Goal: Information Seeking & Learning: Learn about a topic

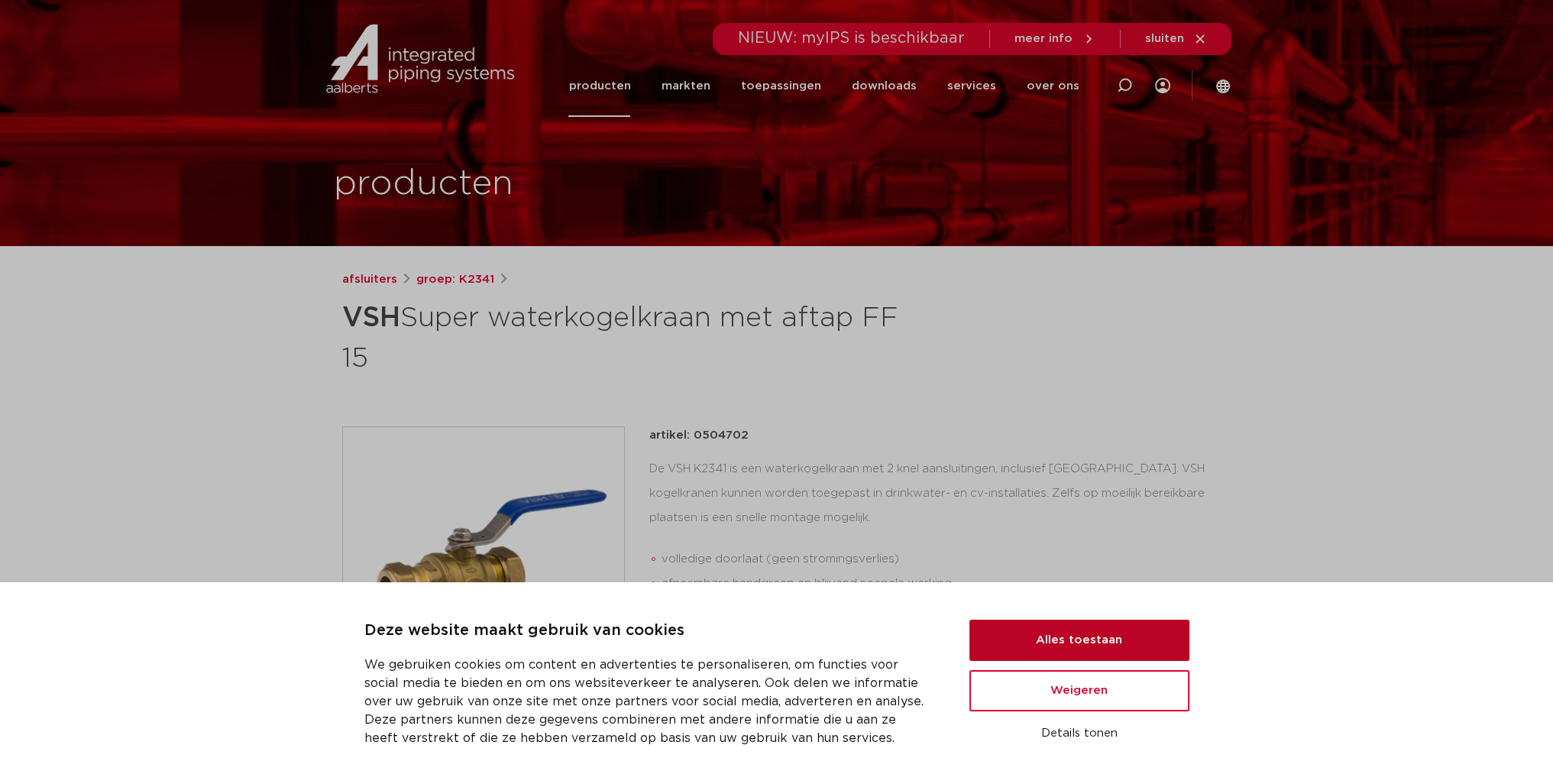
click at [1142, 644] on button "Alles toestaan" at bounding box center [1079, 640] width 220 height 41
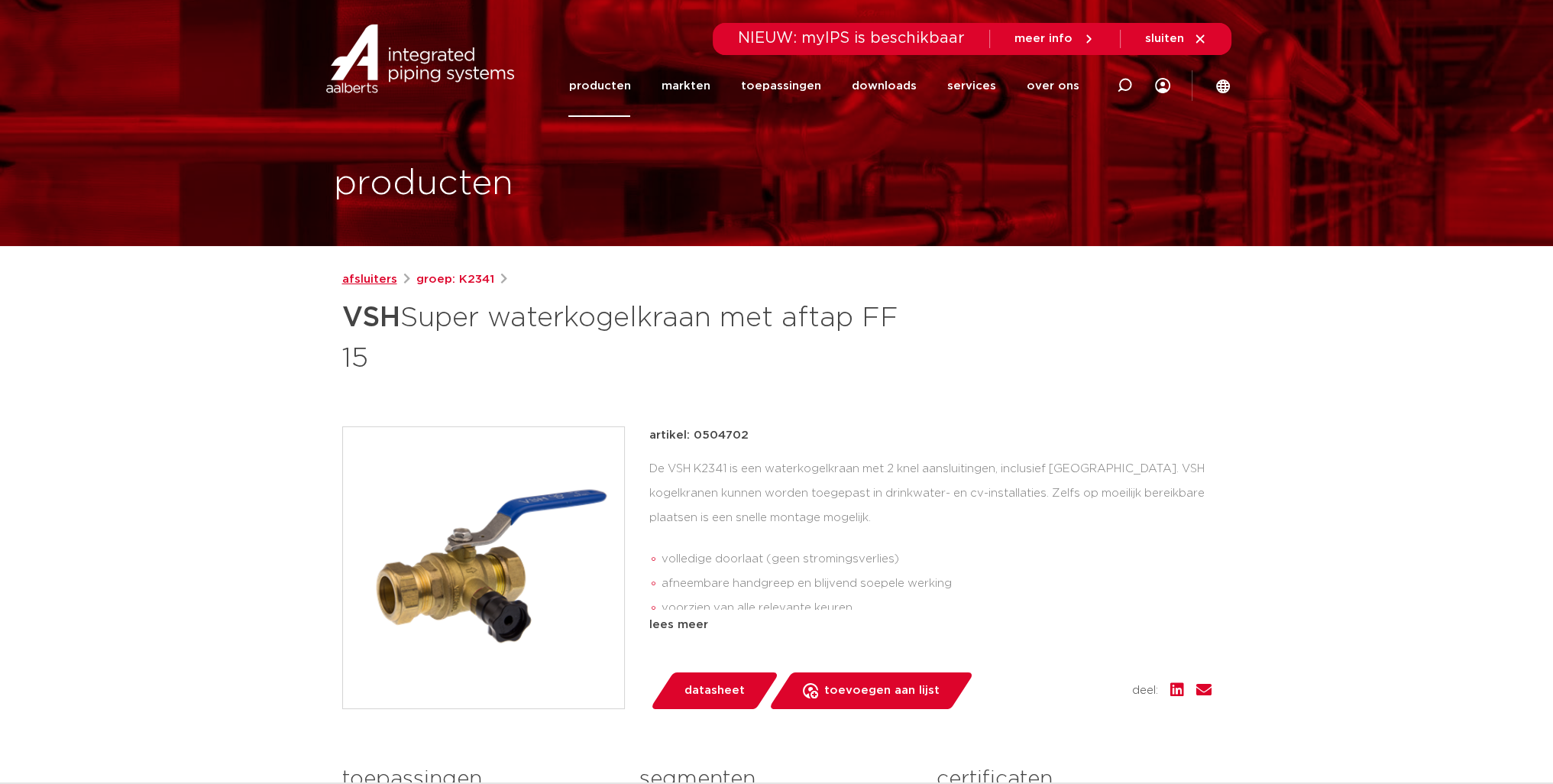
click at [367, 279] on link "afsluiters" at bounding box center [369, 280] width 55 height 19
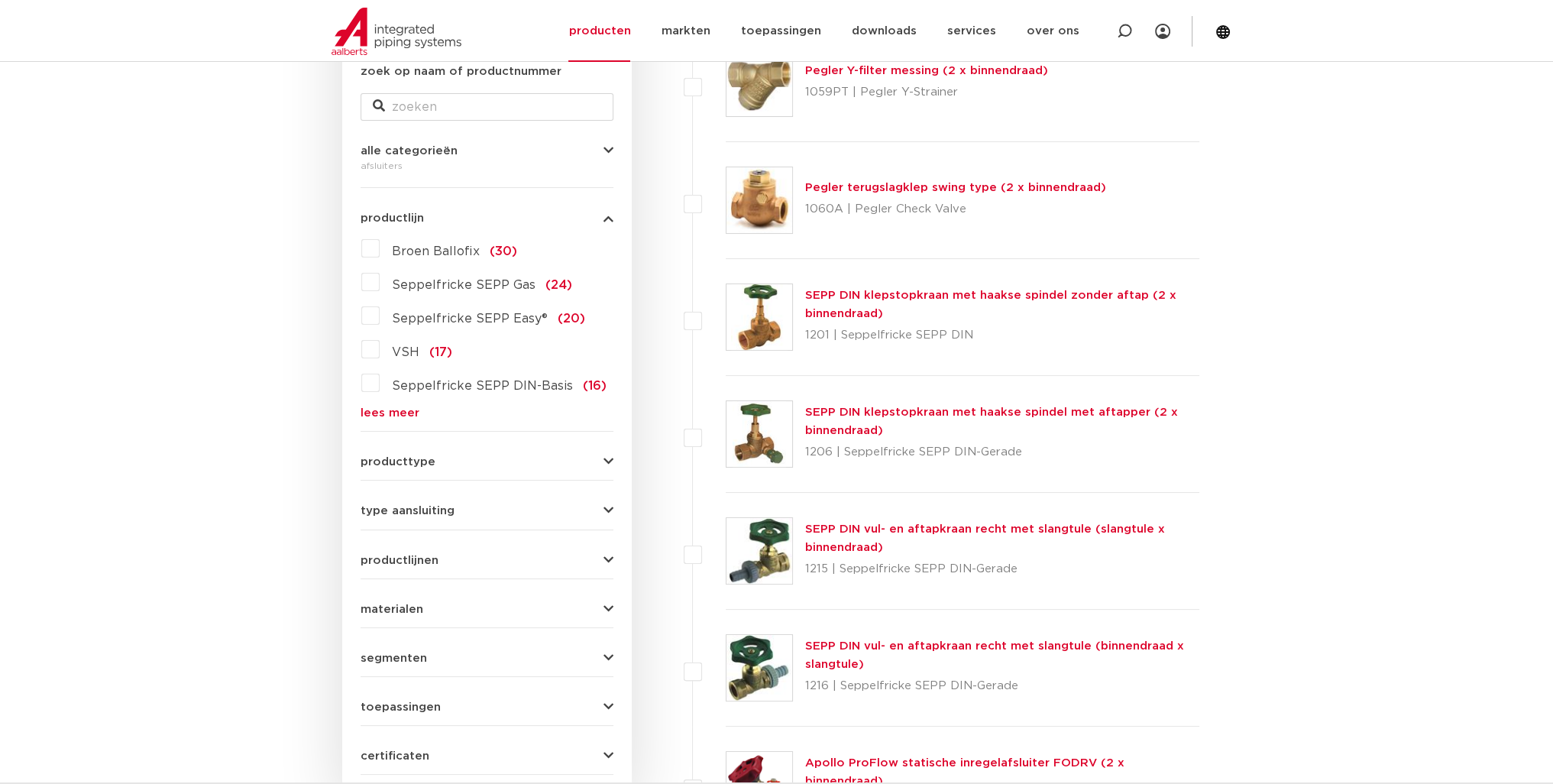
scroll to position [382, 0]
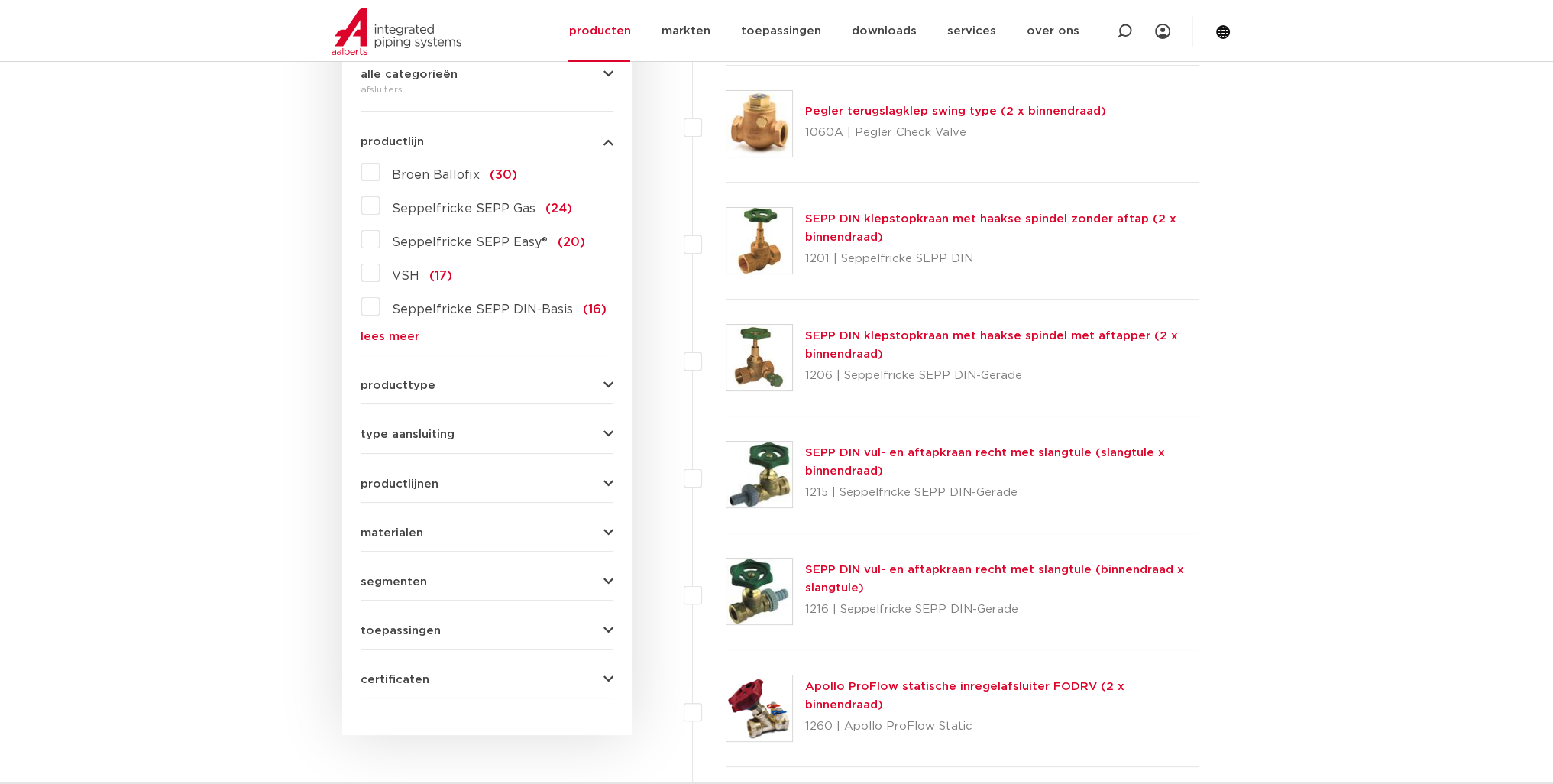
click at [463, 536] on button "materialen" at bounding box center [487, 533] width 253 height 12
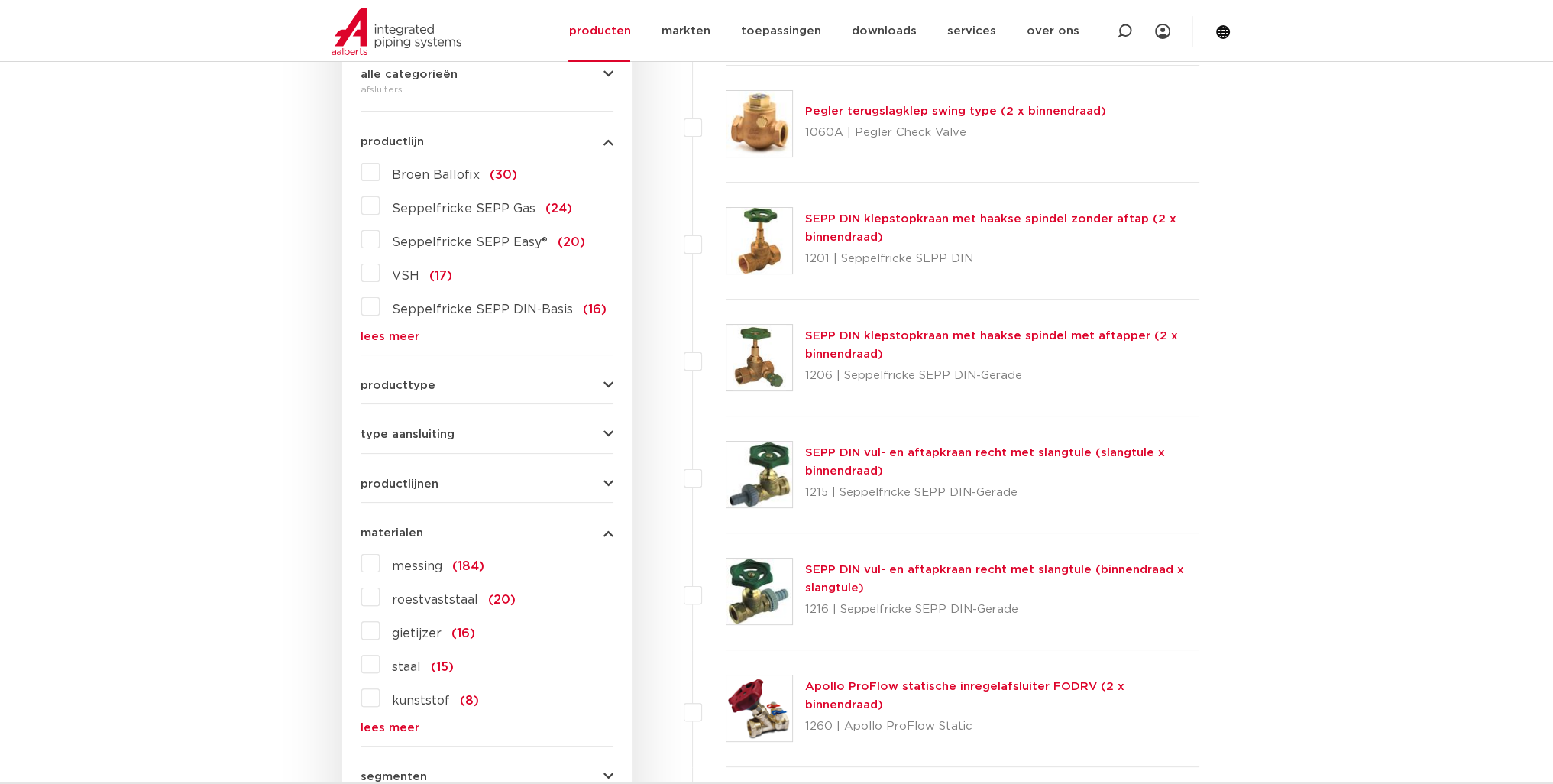
click at [419, 594] on span "roestvaststaal" at bounding box center [435, 599] width 86 height 13
click at [0, 0] on input "roestvaststaal (20)" at bounding box center [0, 0] width 0 height 0
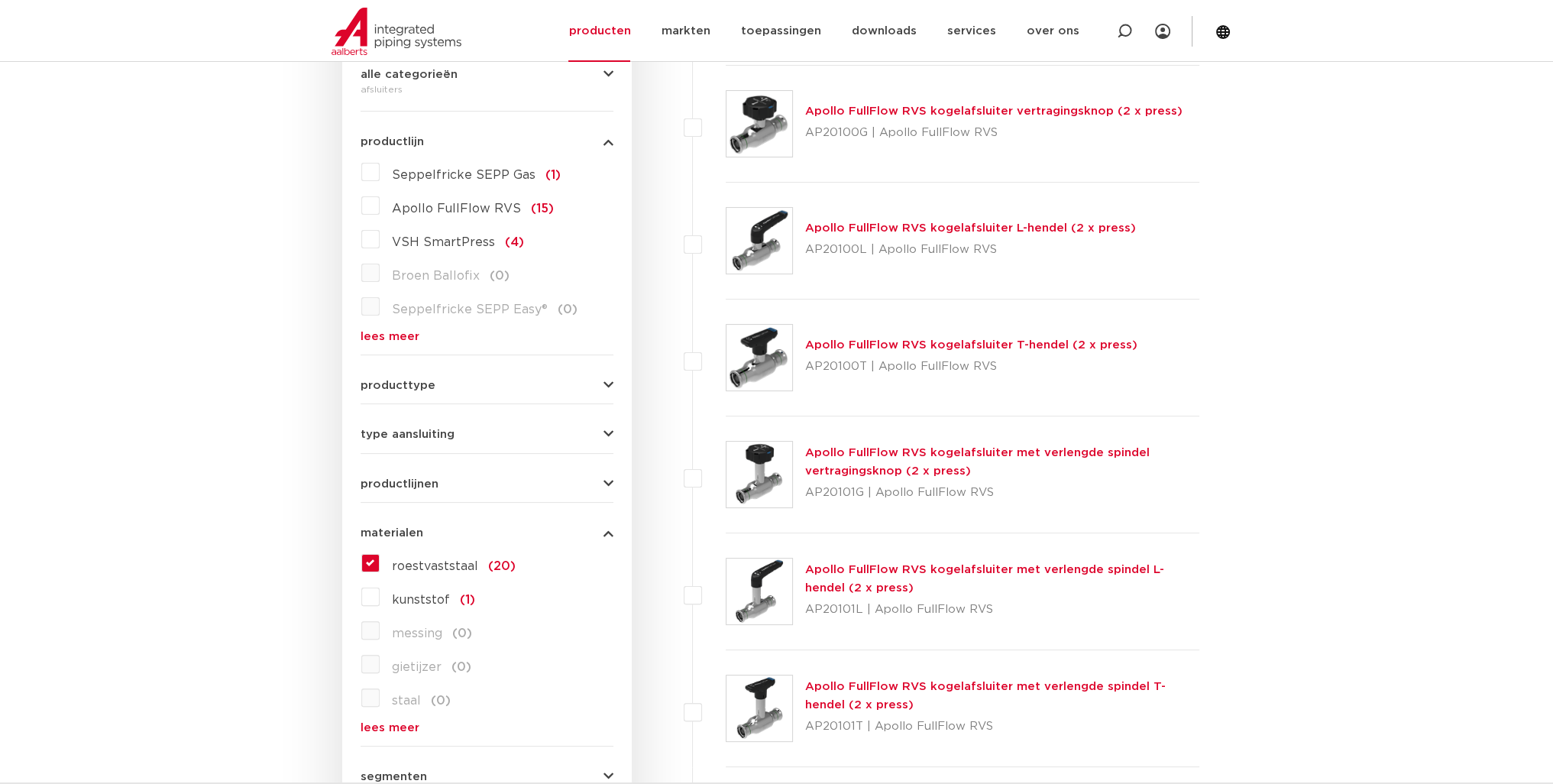
scroll to position [382, 0]
click at [509, 435] on button "type aansluiting" at bounding box center [487, 434] width 253 height 12
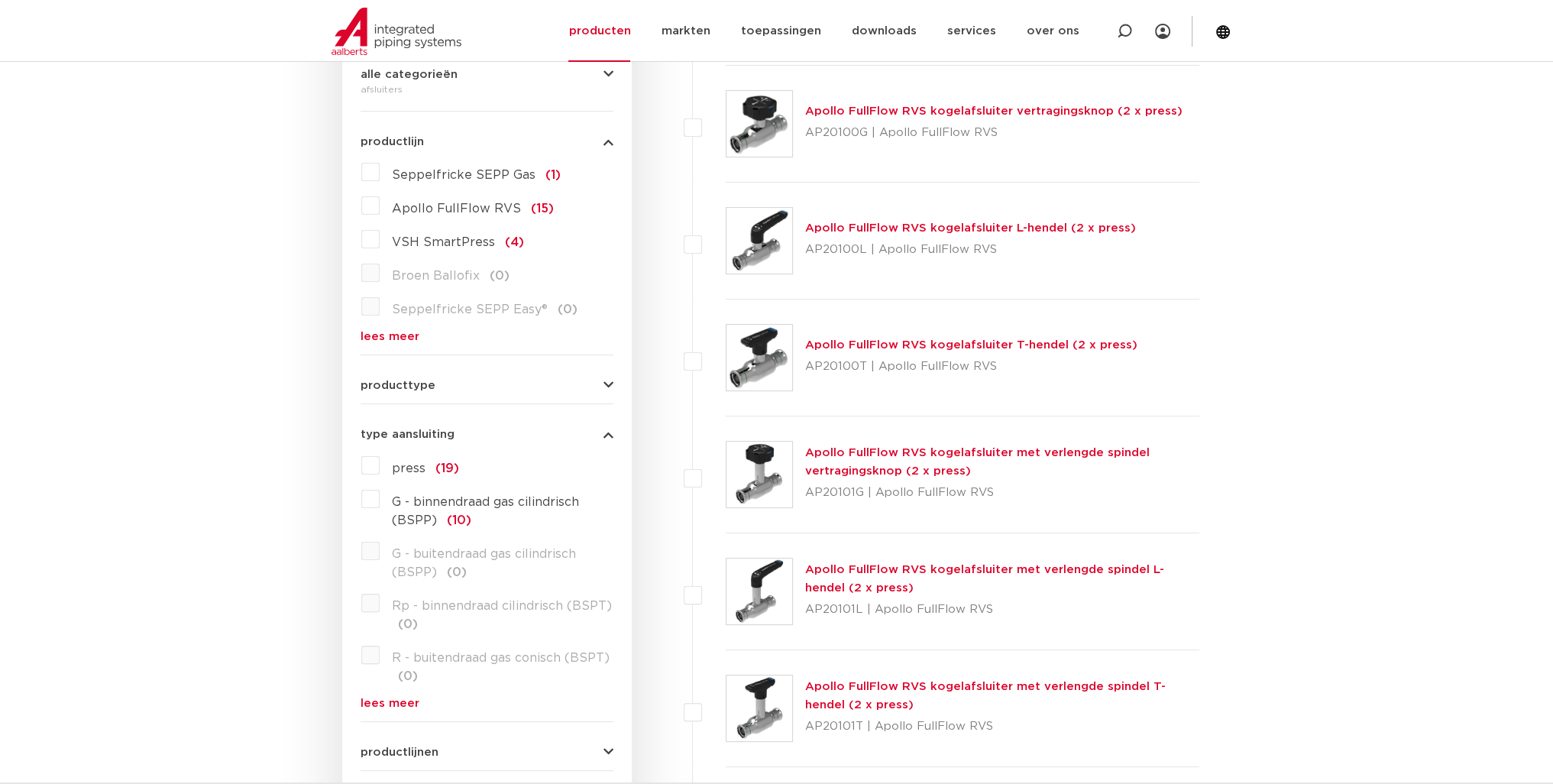
click at [388, 467] on label "press (19)" at bounding box center [419, 464] width 79 height 24
click at [0, 0] on input "press (19)" at bounding box center [0, 0] width 0 height 0
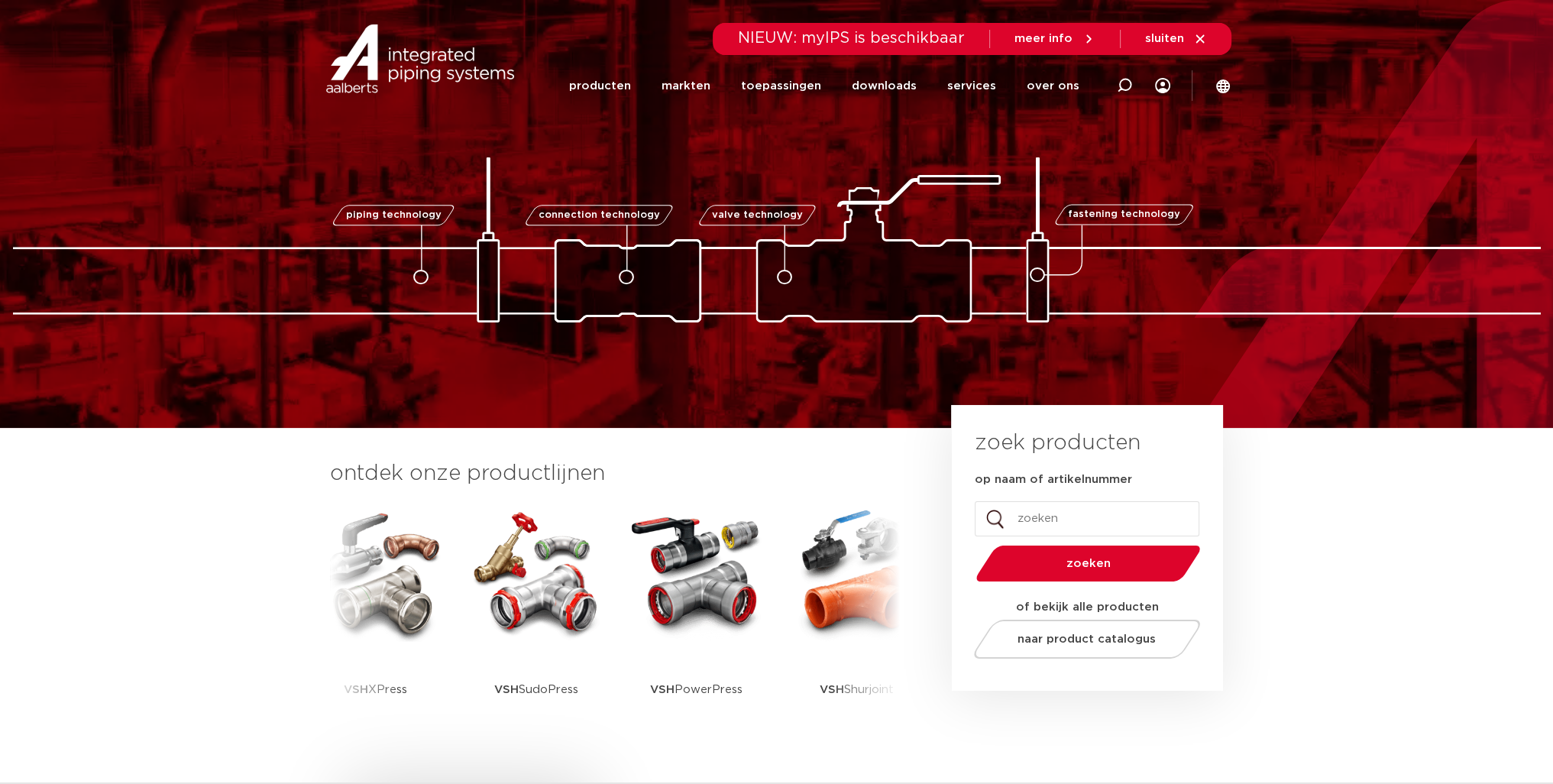
click at [884, 298] on img at bounding box center [776, 240] width 1529 height 165
click at [787, 208] on link "valve technology" at bounding box center [758, 215] width 121 height 20
click at [631, 81] on link "producten" at bounding box center [599, 85] width 62 height 62
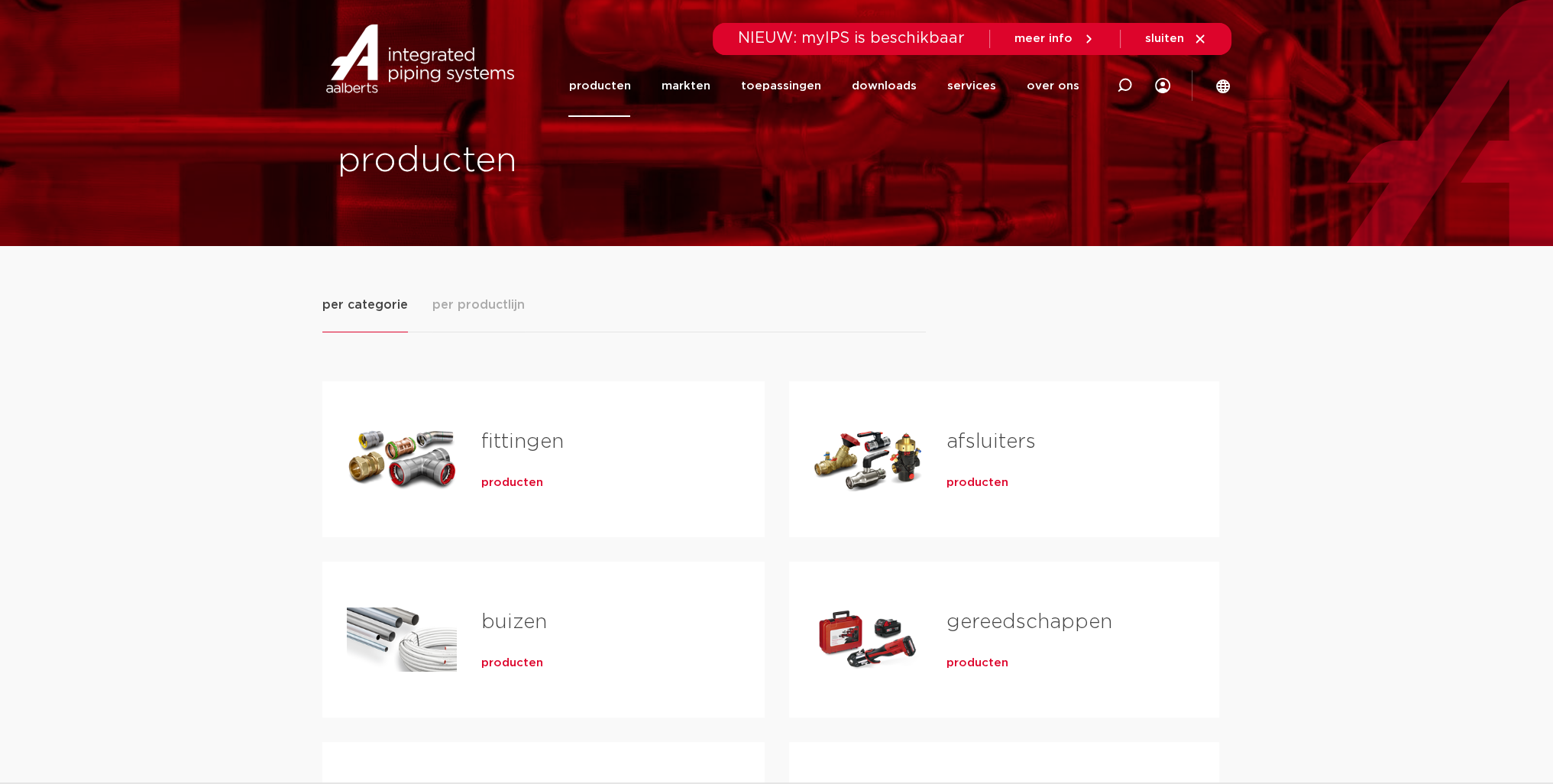
click at [983, 481] on span "producten" at bounding box center [977, 483] width 62 height 15
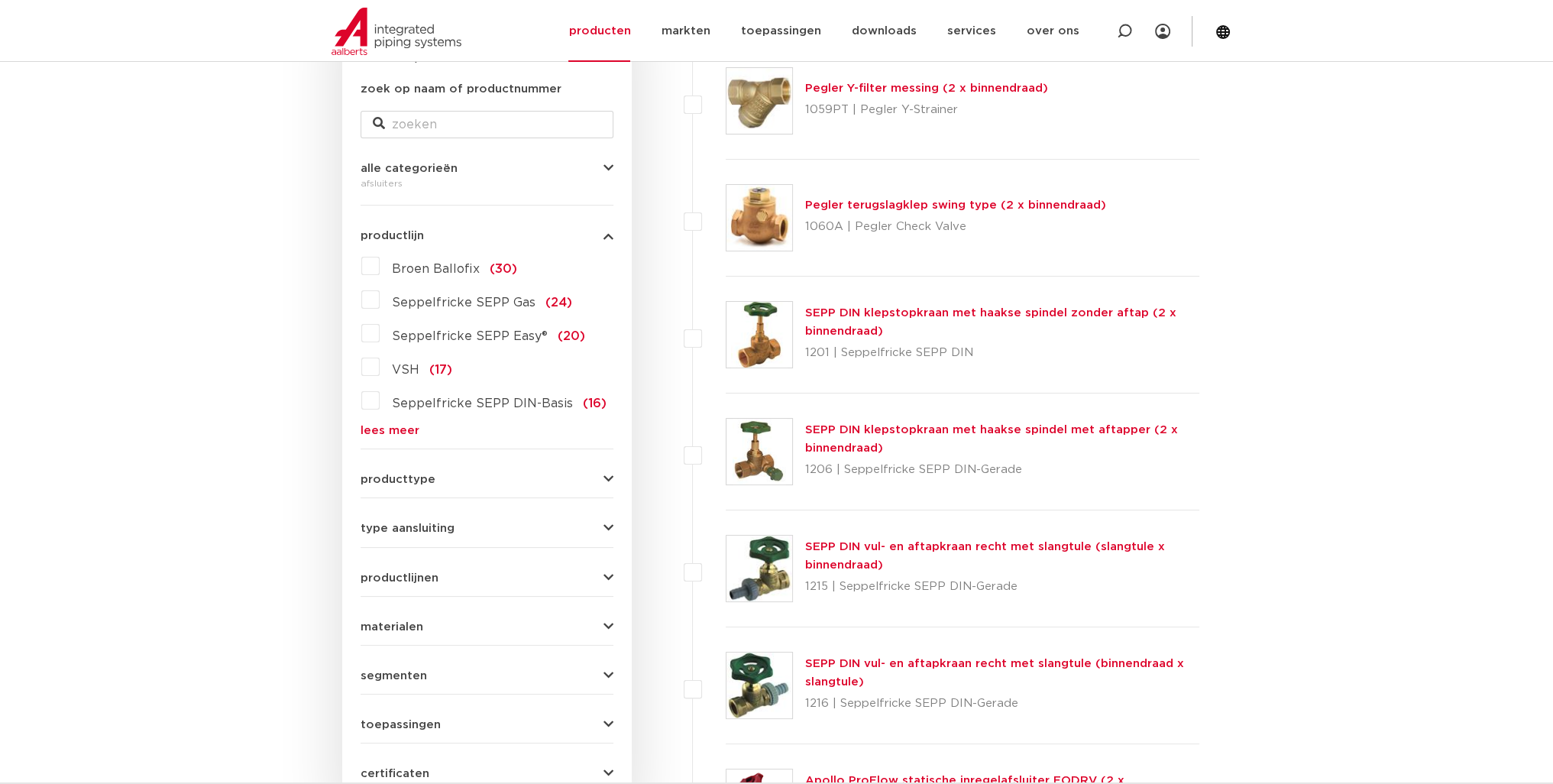
scroll to position [306, 0]
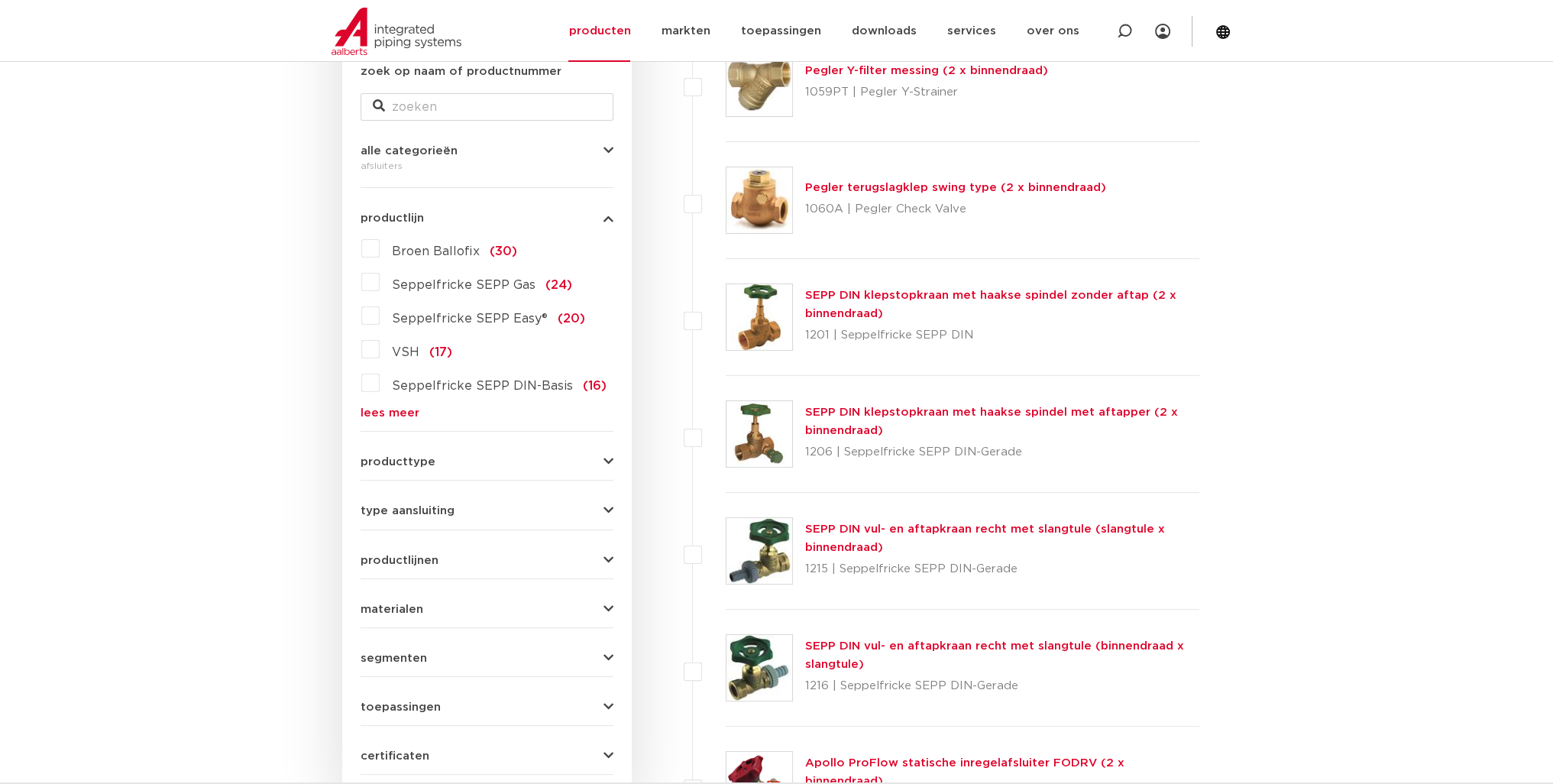
click at [407, 604] on span "materialen" at bounding box center [392, 609] width 62 height 12
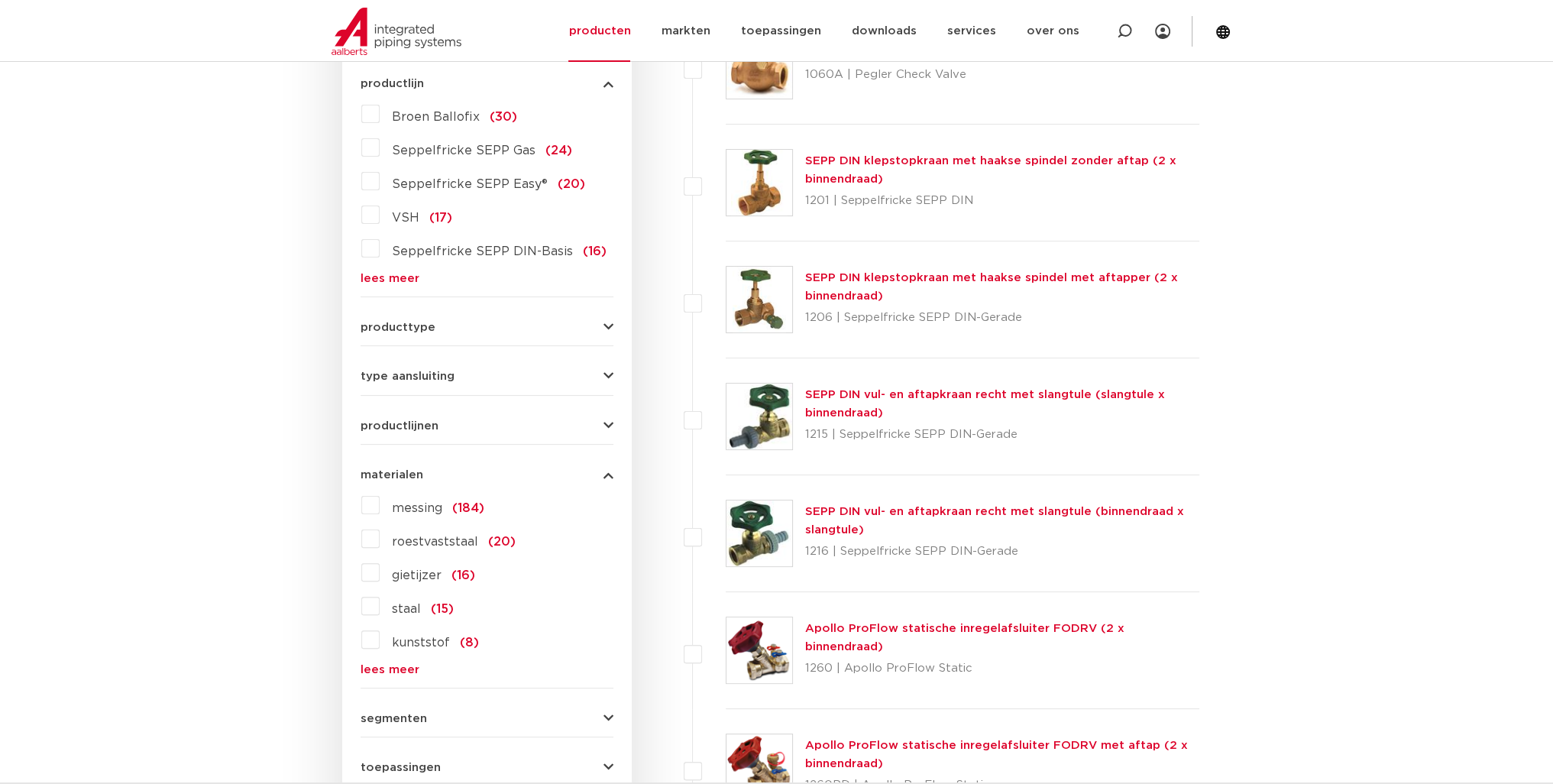
scroll to position [459, 0]
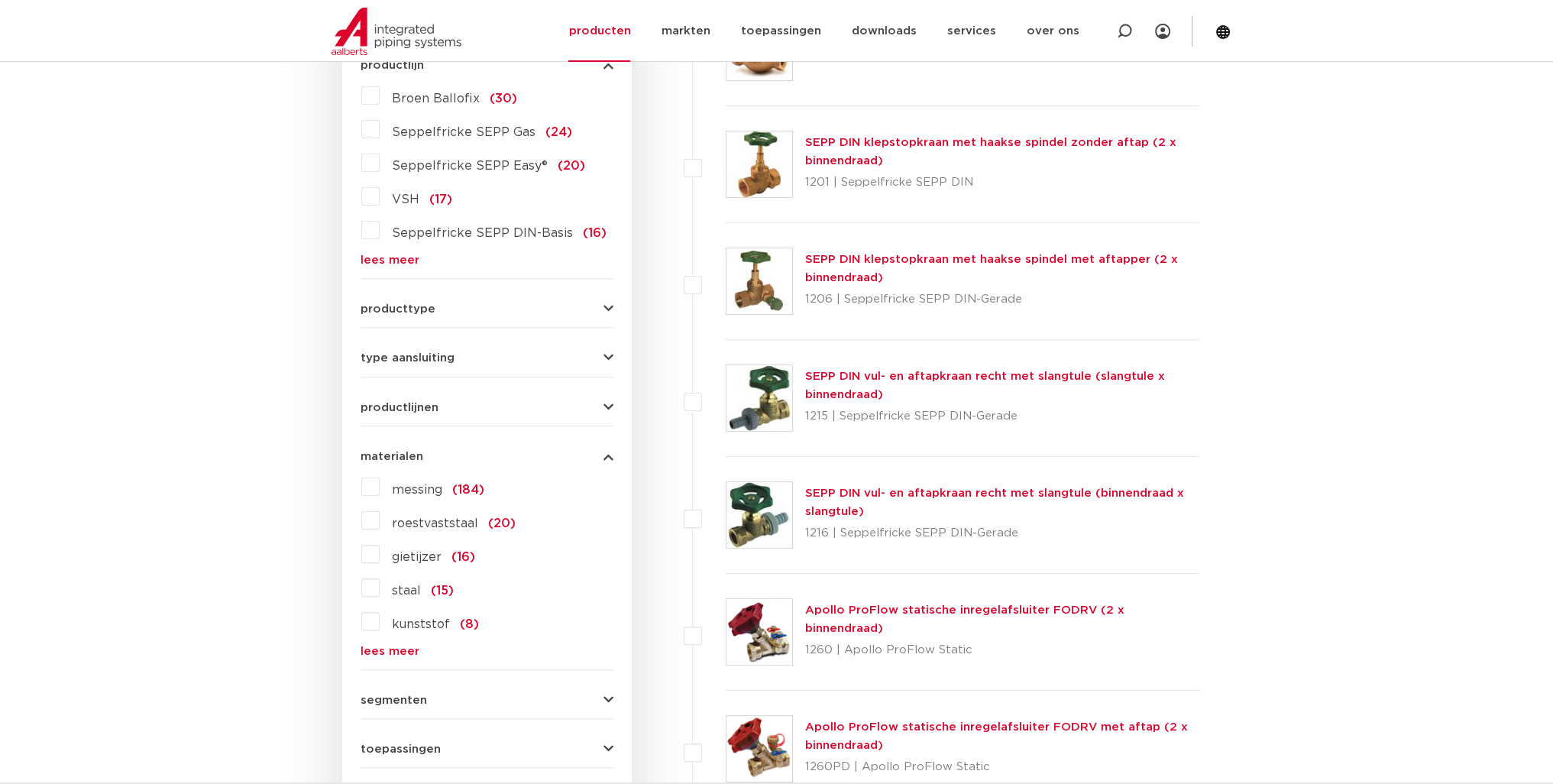
click at [435, 519] on span "roestvaststaal" at bounding box center [435, 524] width 86 height 13
click at [0, 0] on input "roestvaststaal (20)" at bounding box center [0, 0] width 0 height 0
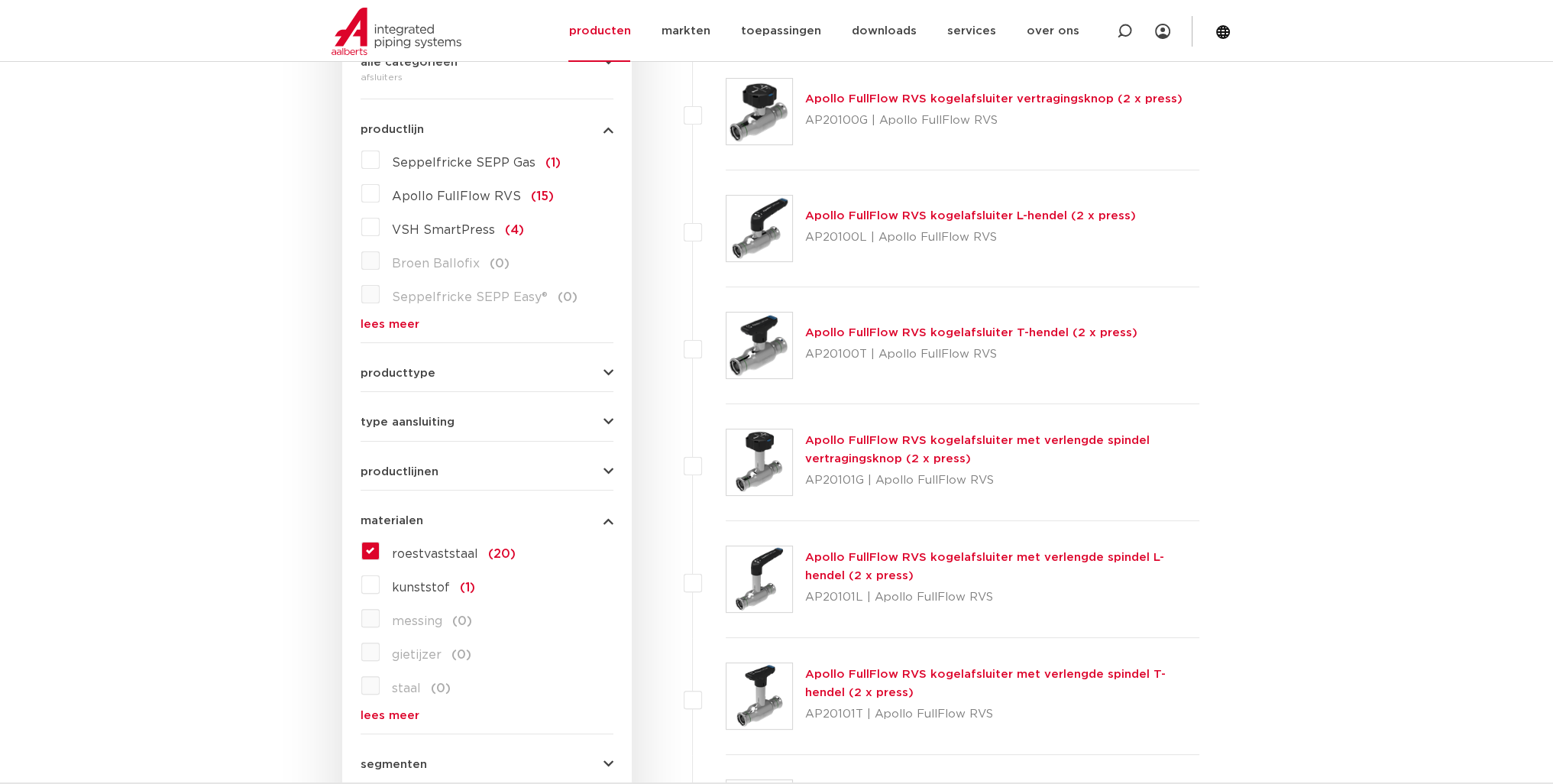
scroll to position [229, 0]
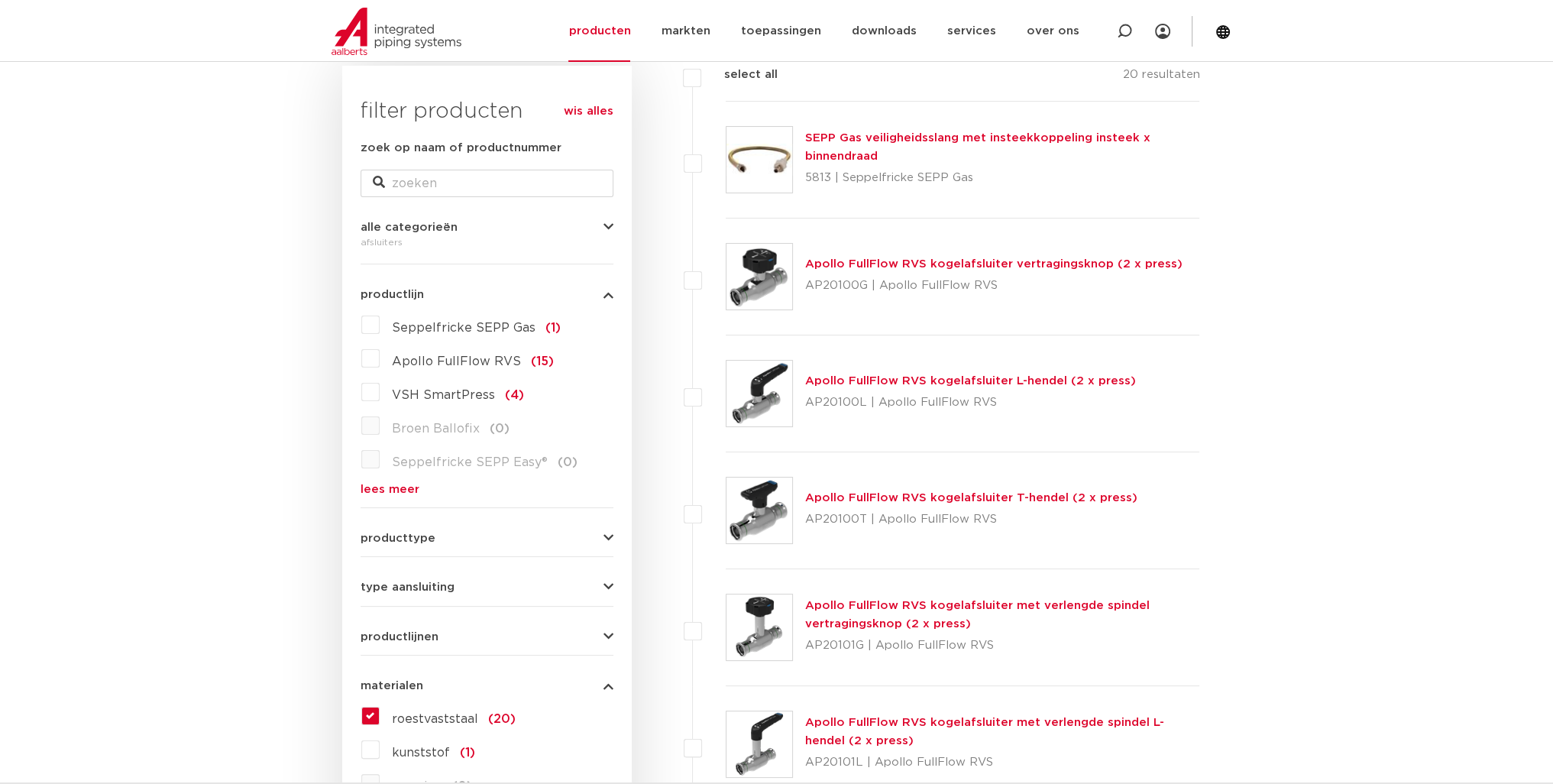
click at [379, 537] on span "producttype" at bounding box center [398, 539] width 75 height 12
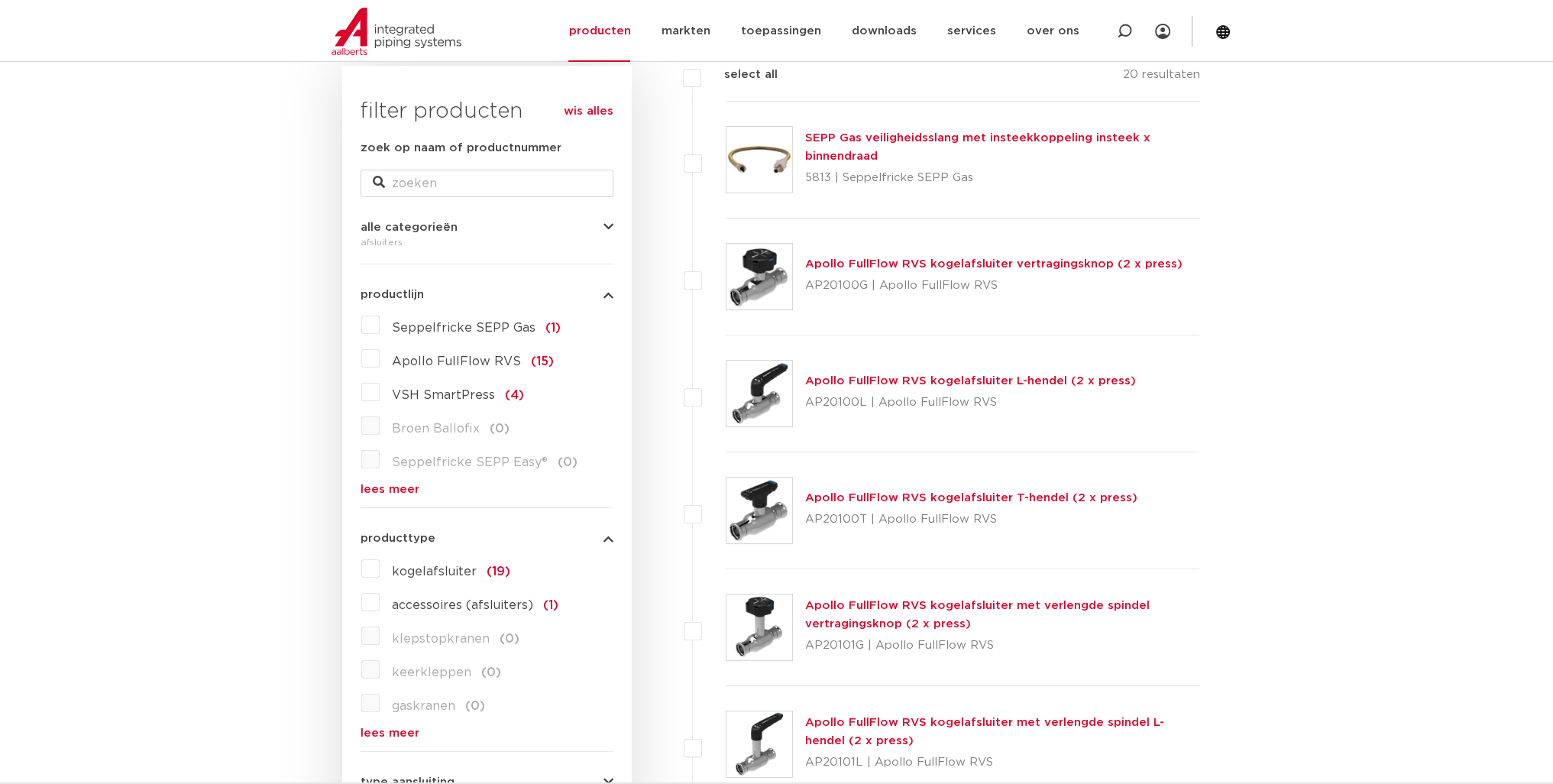
click at [379, 537] on span "producttype" at bounding box center [398, 539] width 75 height 12
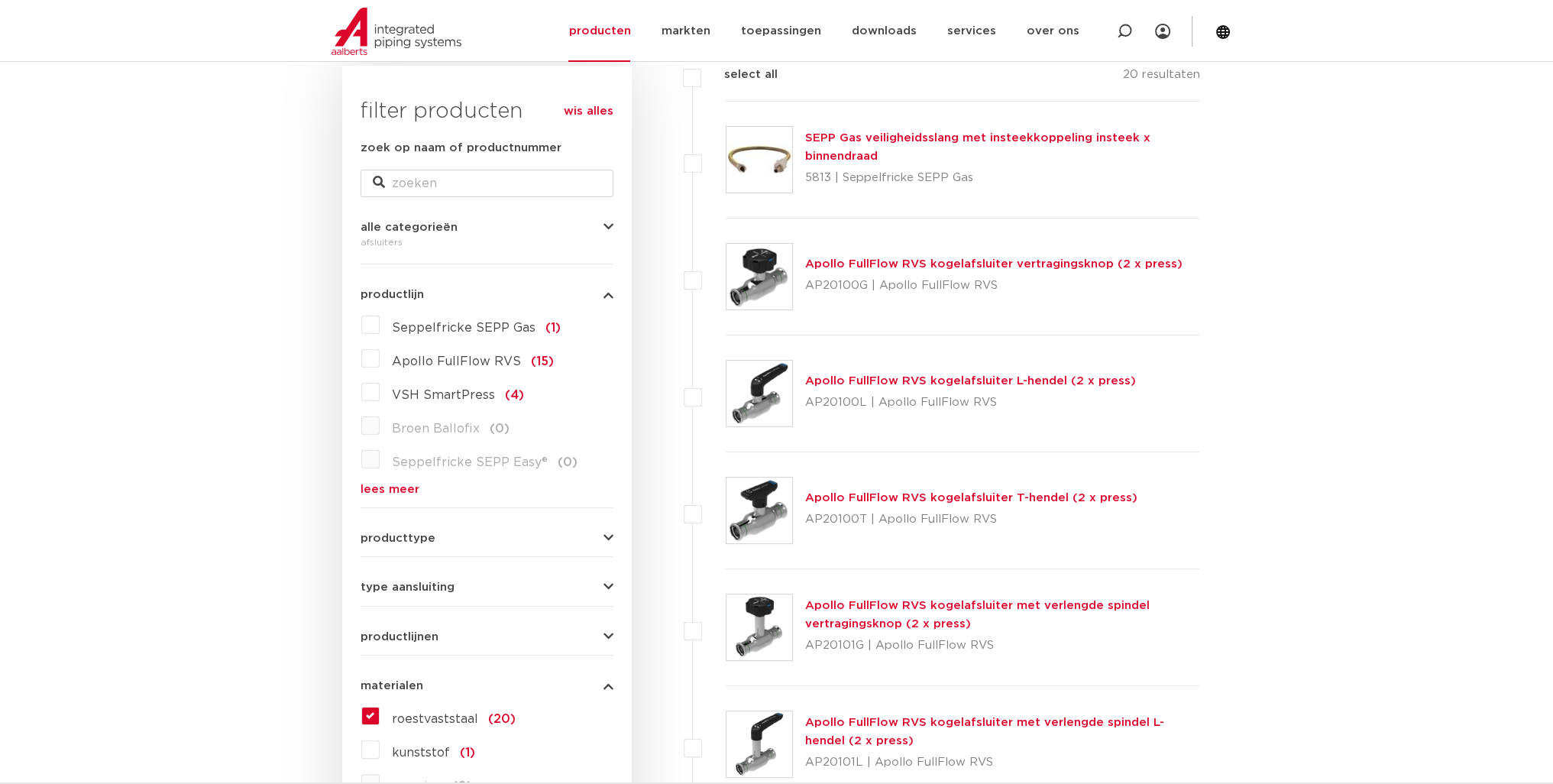
click at [392, 588] on span "type aansluiting" at bounding box center [407, 588] width 94 height 12
click at [395, 619] on span "press" at bounding box center [409, 621] width 34 height 13
click at [0, 0] on input "press (19)" at bounding box center [0, 0] width 0 height 0
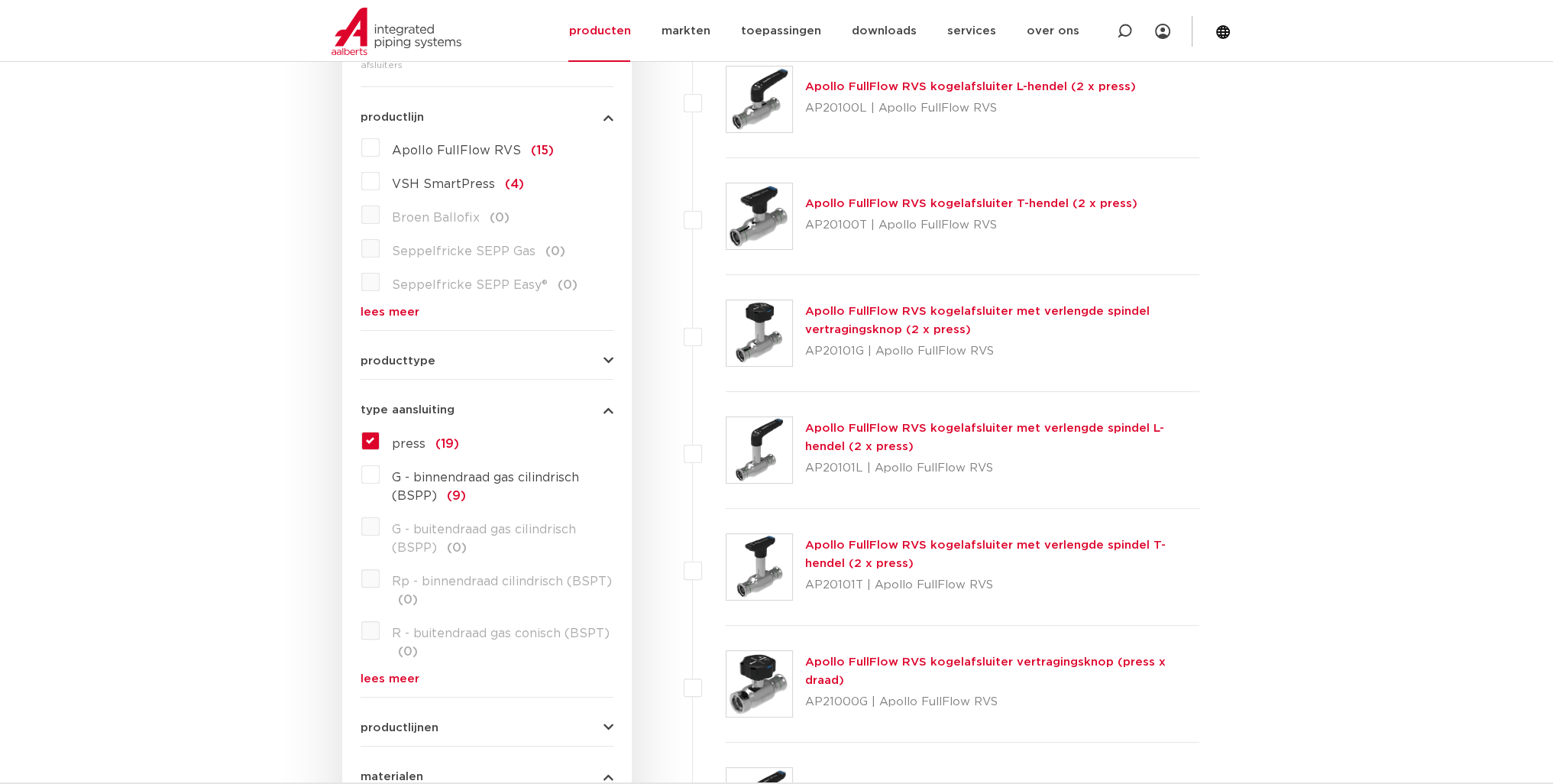
scroll to position [229, 0]
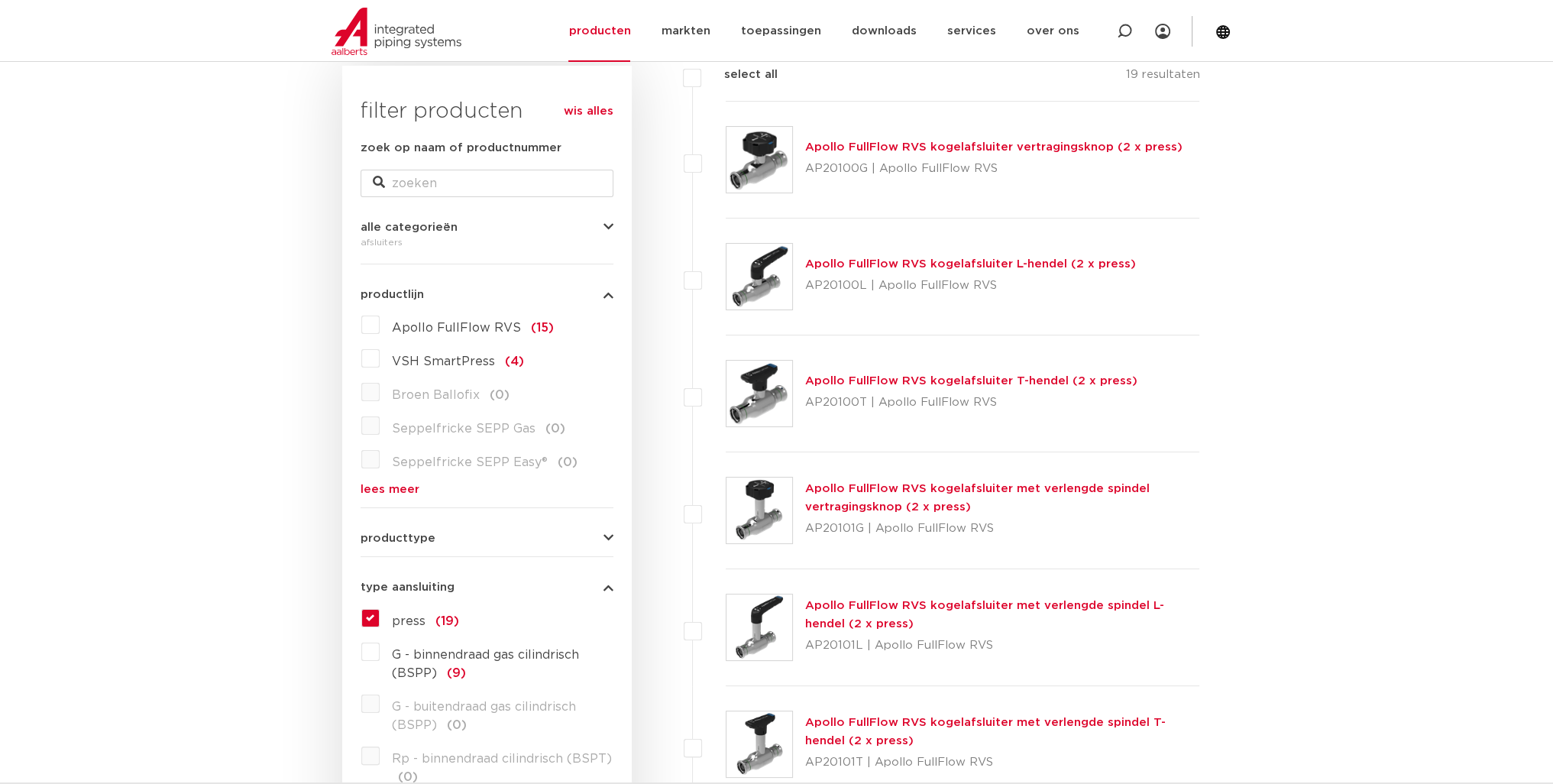
click at [379, 364] on label "VSH SmartPress (4)" at bounding box center [451, 358] width 144 height 24
click at [0, 0] on input "VSH SmartPress (4)" at bounding box center [0, 0] width 0 height 0
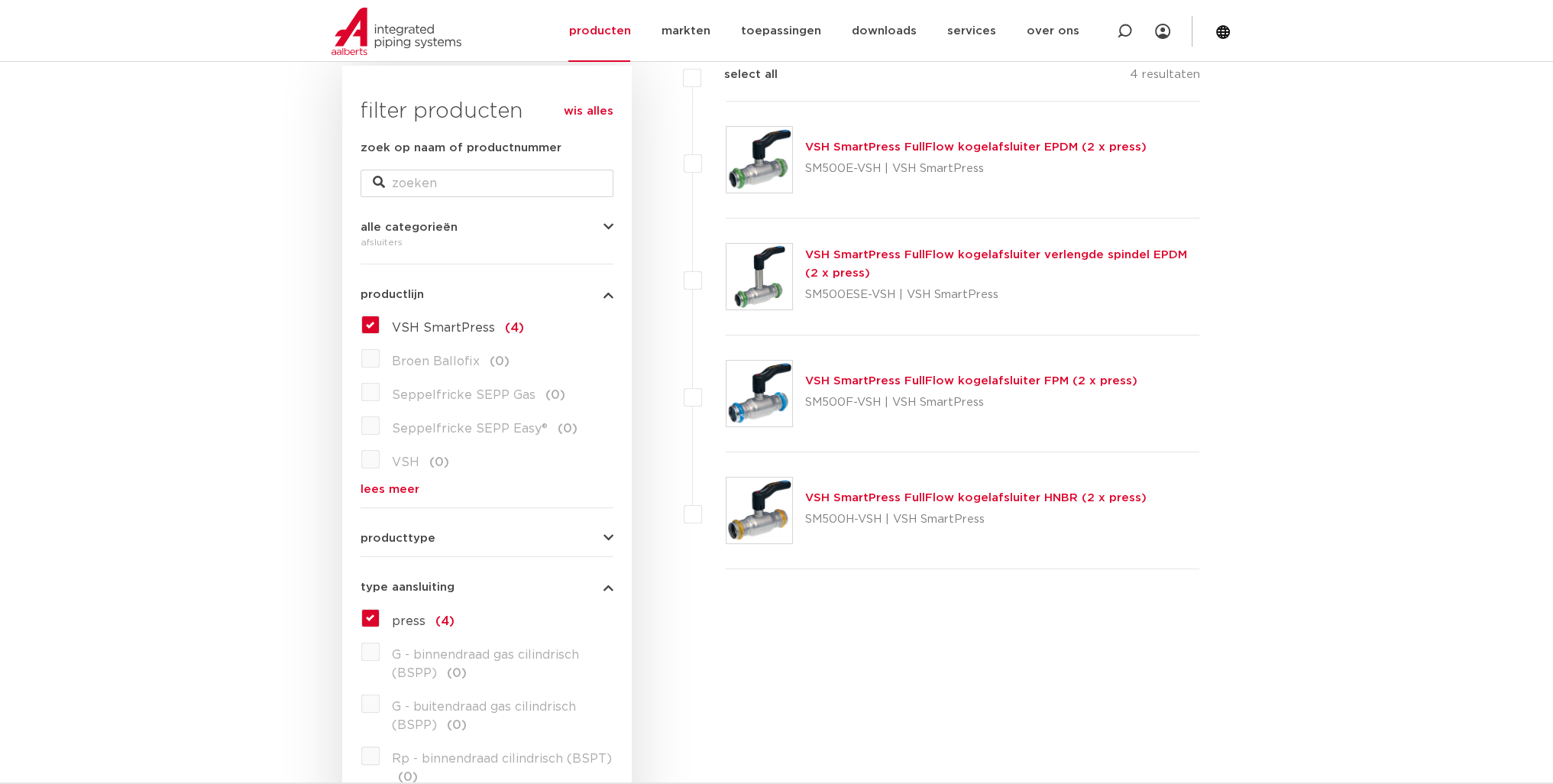
click at [379, 325] on label "VSH SmartPress (4)" at bounding box center [451, 325] width 144 height 24
click at [0, 0] on input "VSH SmartPress (4)" at bounding box center [0, 0] width 0 height 0
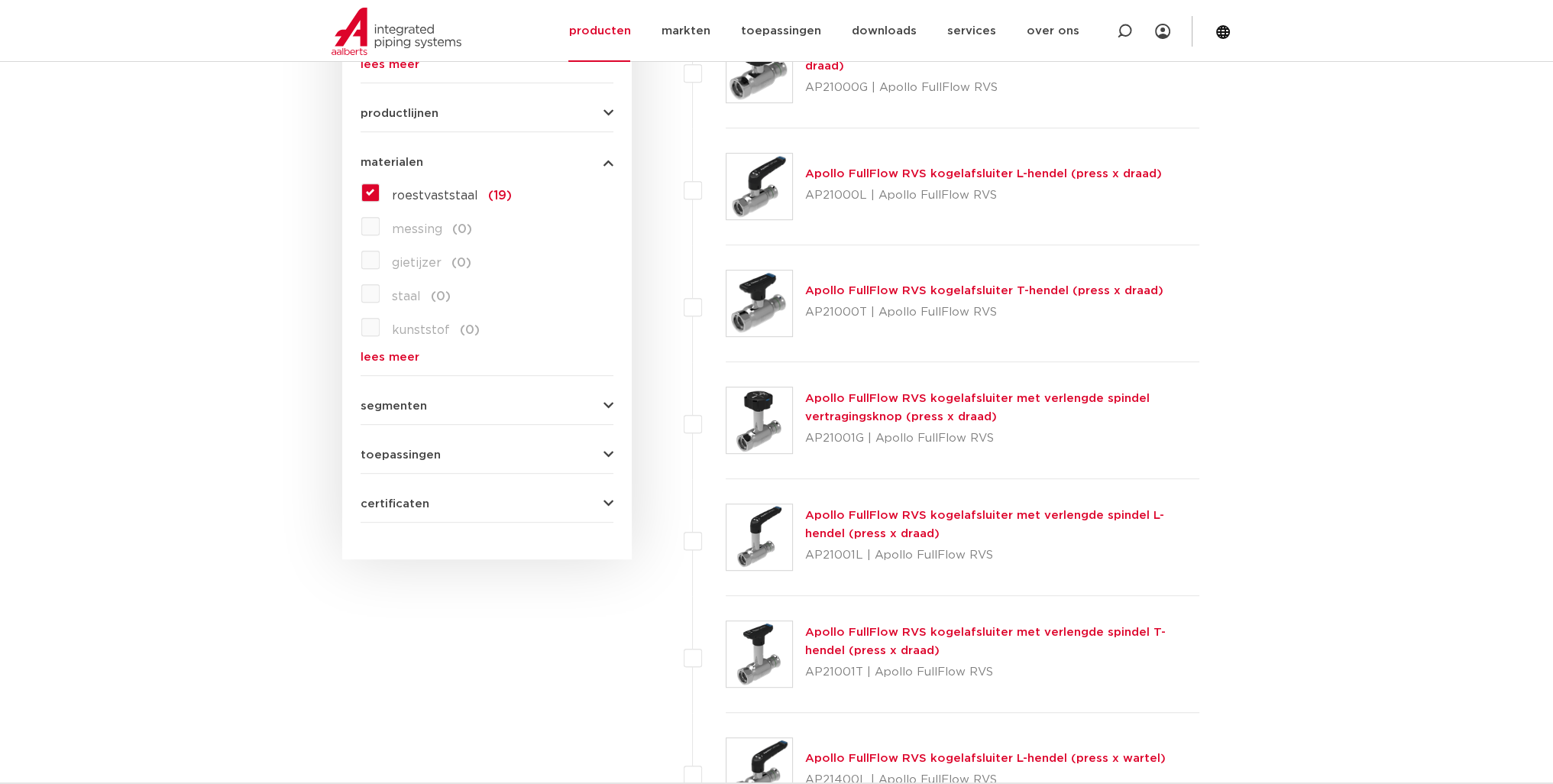
scroll to position [1031, 0]
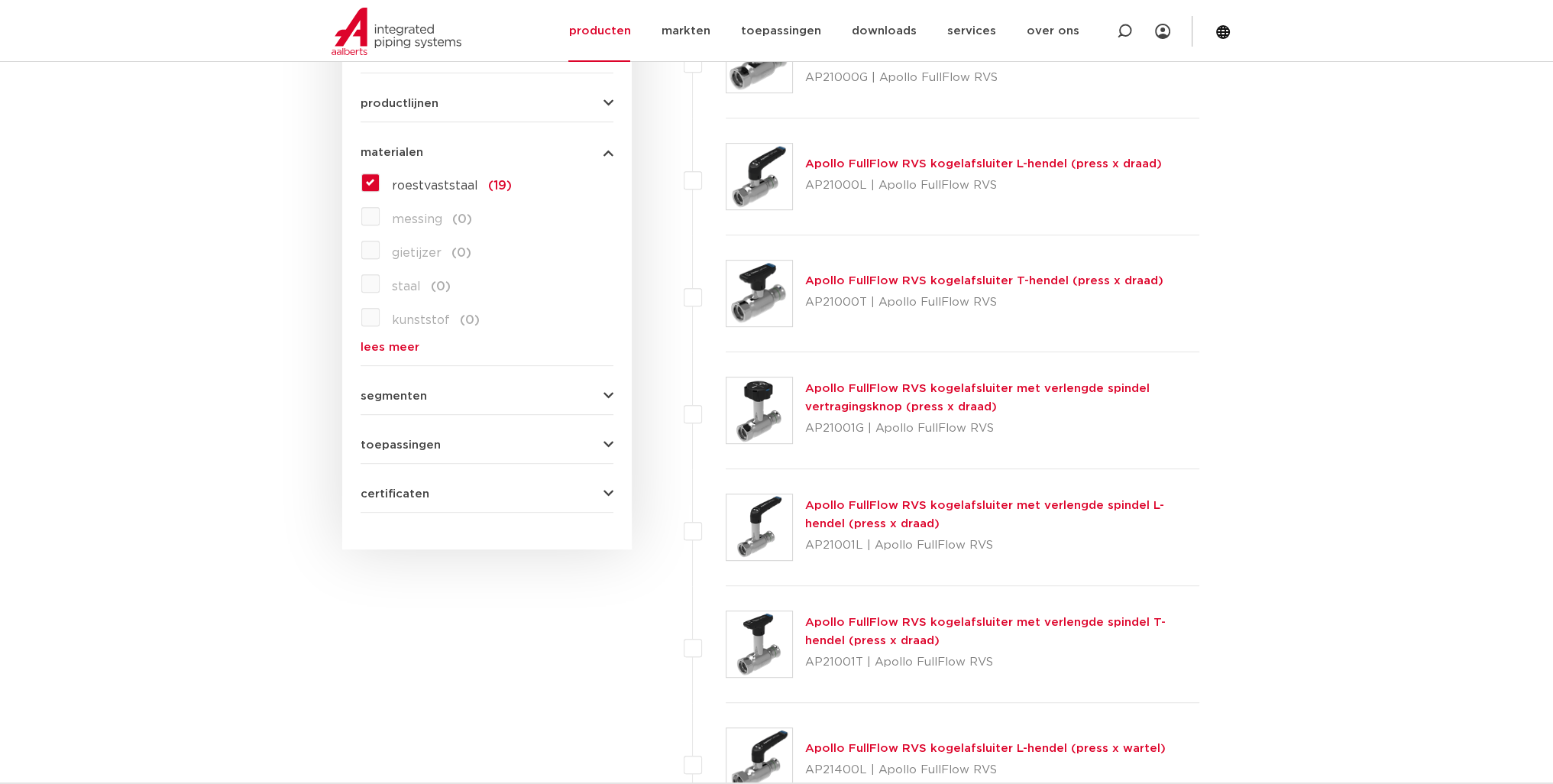
click at [425, 441] on span "toepassingen" at bounding box center [400, 445] width 80 height 12
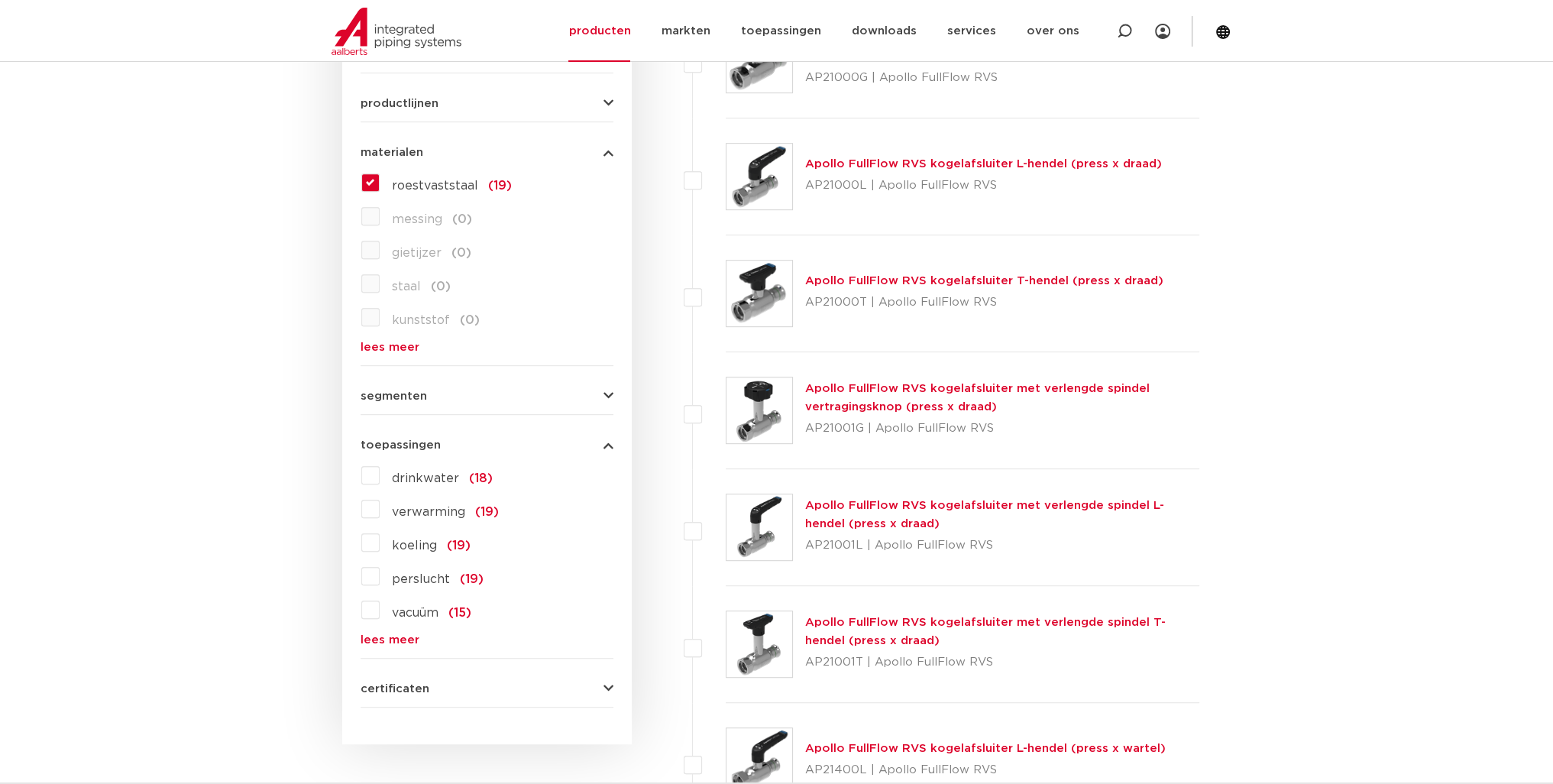
click at [425, 441] on span "toepassingen" at bounding box center [400, 445] width 80 height 12
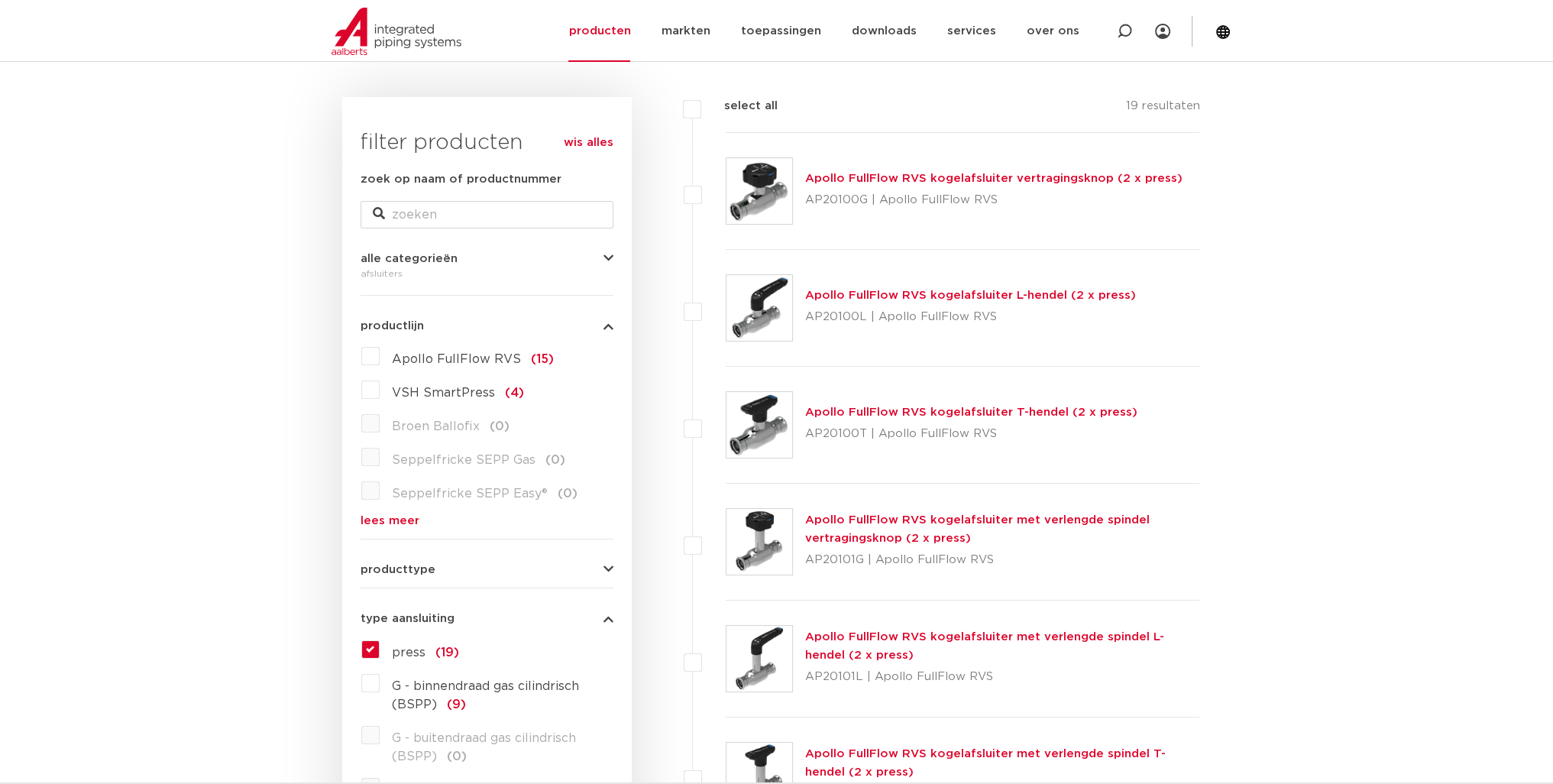
scroll to position [191, 0]
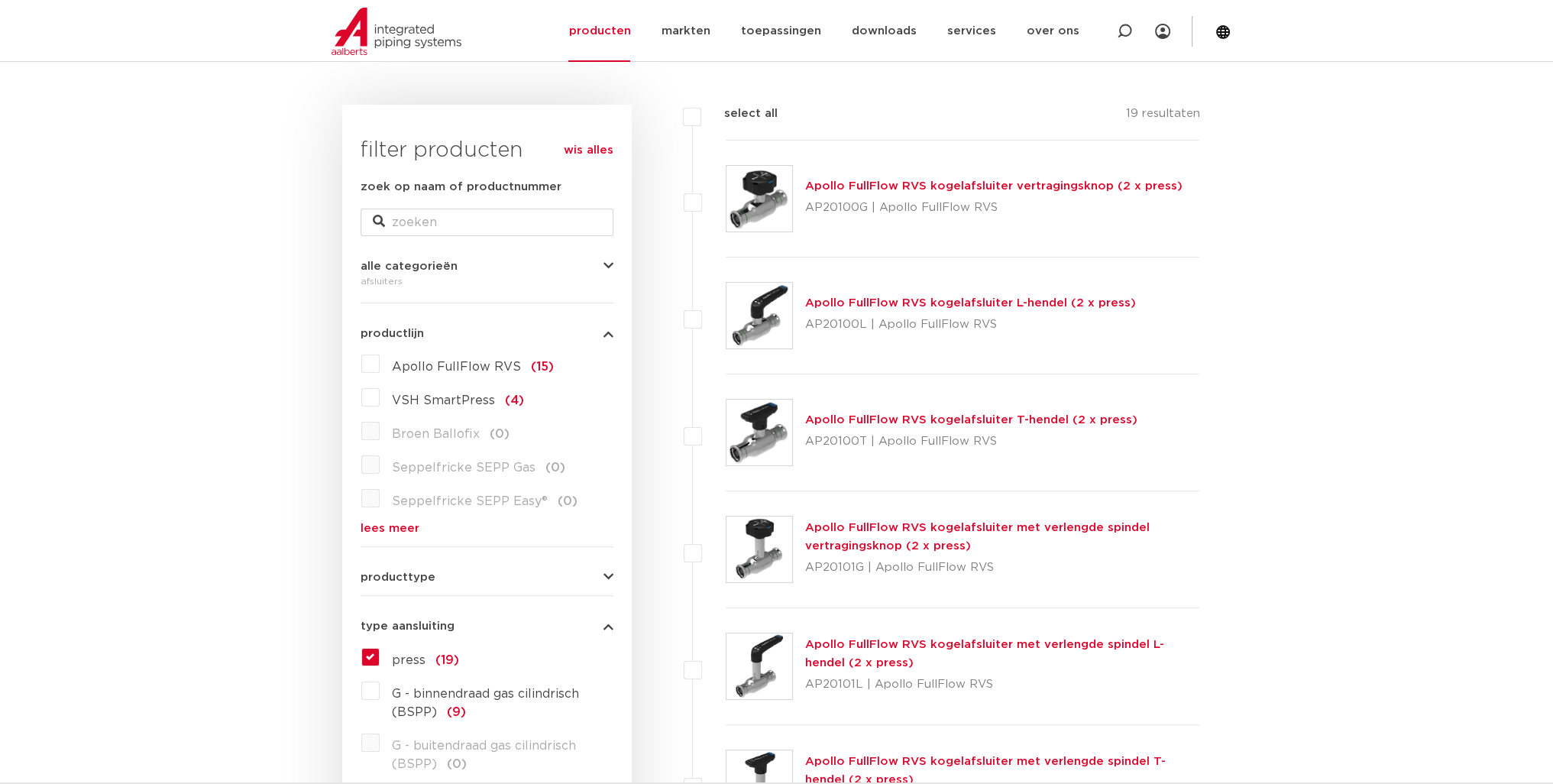
click at [468, 398] on span "VSH SmartPress" at bounding box center [443, 400] width 103 height 13
click at [0, 0] on input "VSH SmartPress (4)" at bounding box center [0, 0] width 0 height 0
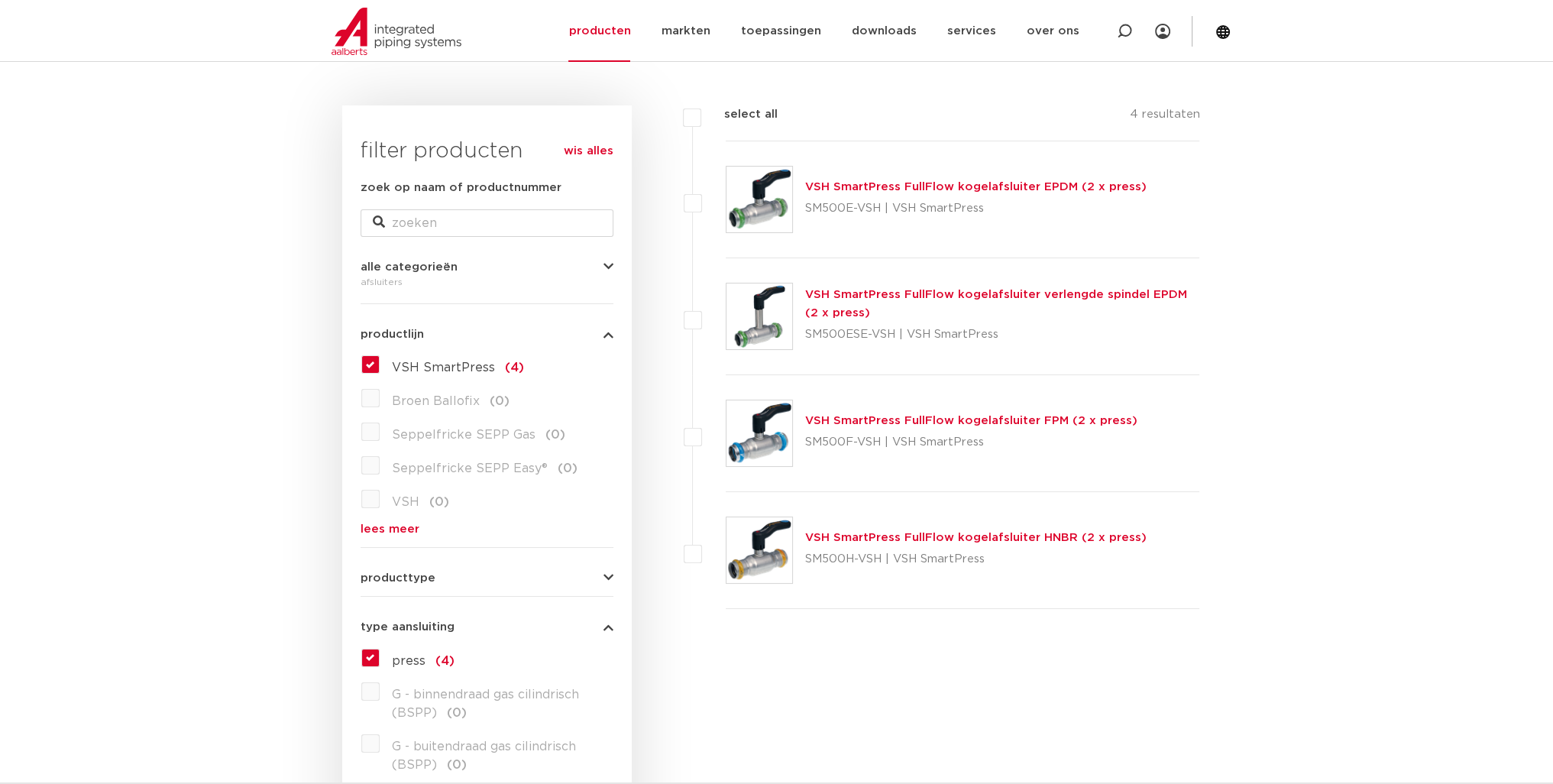
click at [1045, 191] on link "VSH SmartPress FullFlow kogelafsluiter EPDM (2 x press)" at bounding box center [975, 187] width 341 height 12
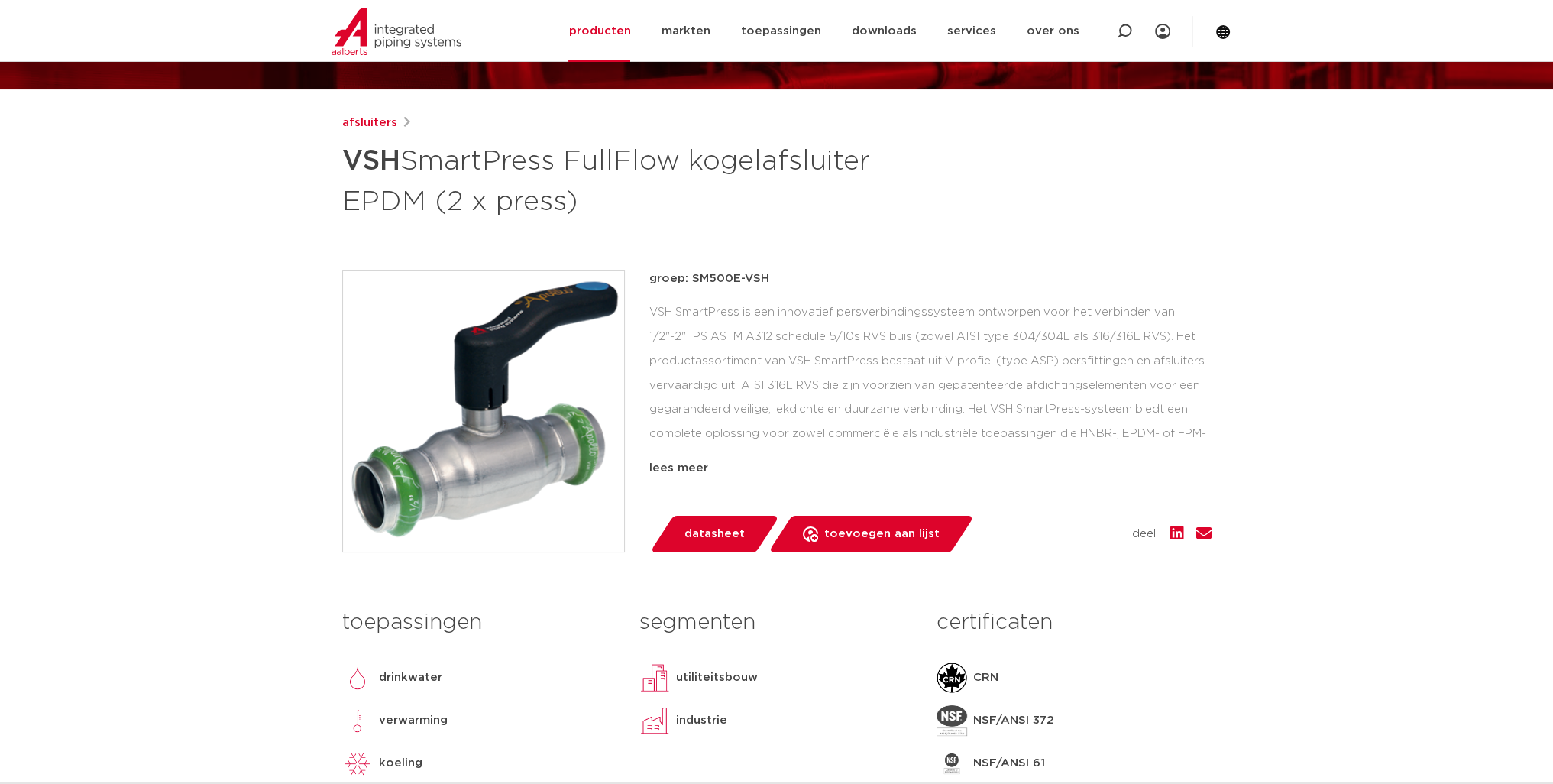
scroll to position [153, 0]
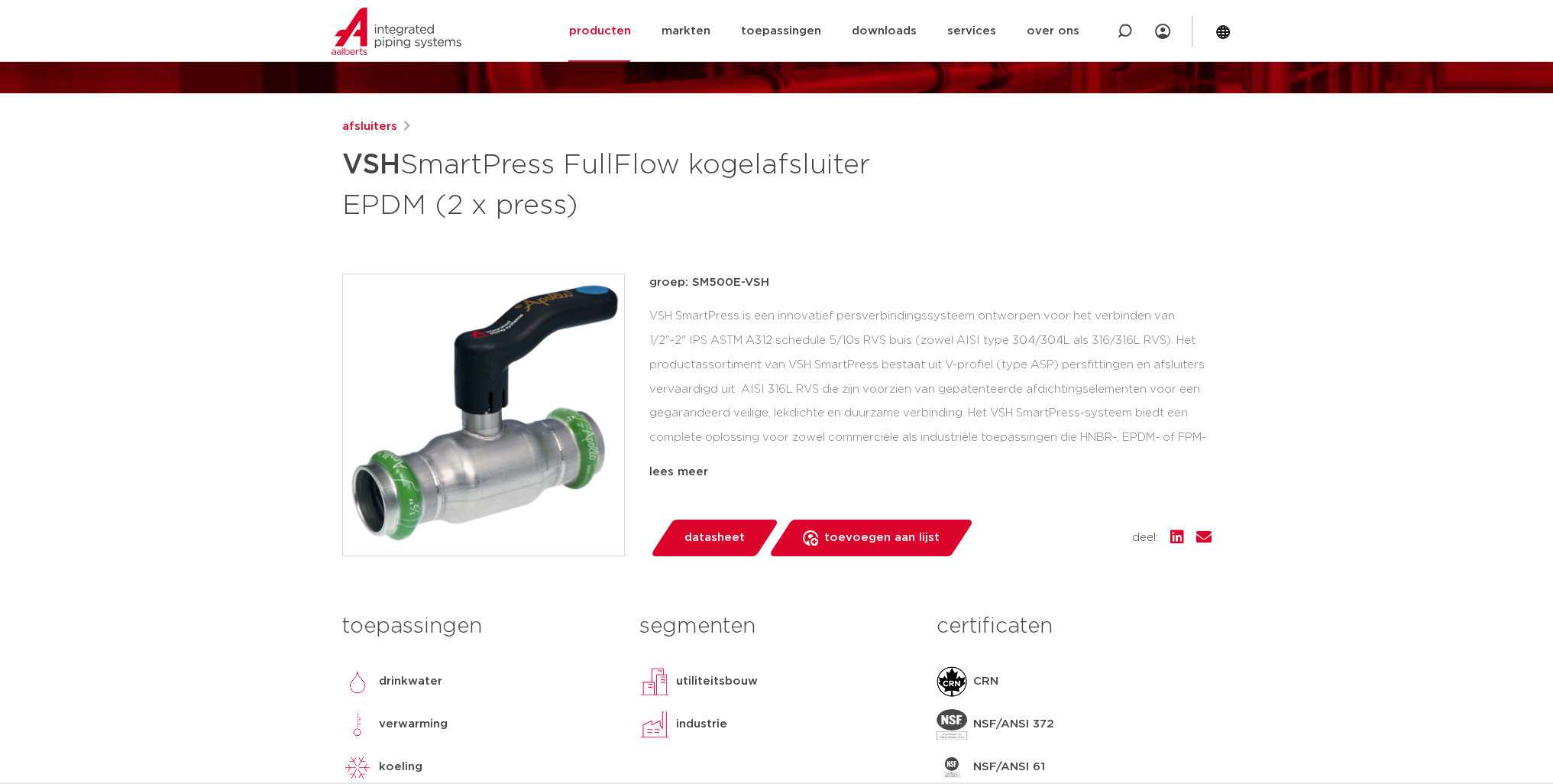
click at [751, 541] on link "datasheet" at bounding box center [714, 538] width 130 height 37
